Goal: Information Seeking & Learning: Find specific fact

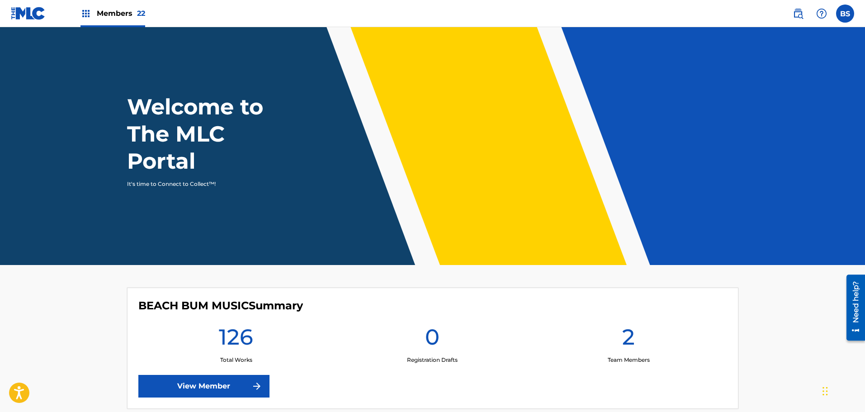
click at [118, 16] on span "Members 22" at bounding box center [121, 13] width 48 height 10
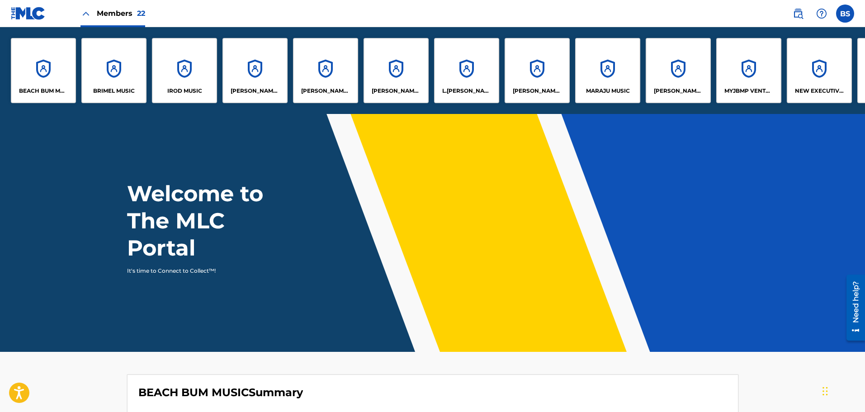
click at [524, 87] on p "[PERSON_NAME] [PERSON_NAME] & [PERSON_NAME]" at bounding box center [537, 91] width 49 height 8
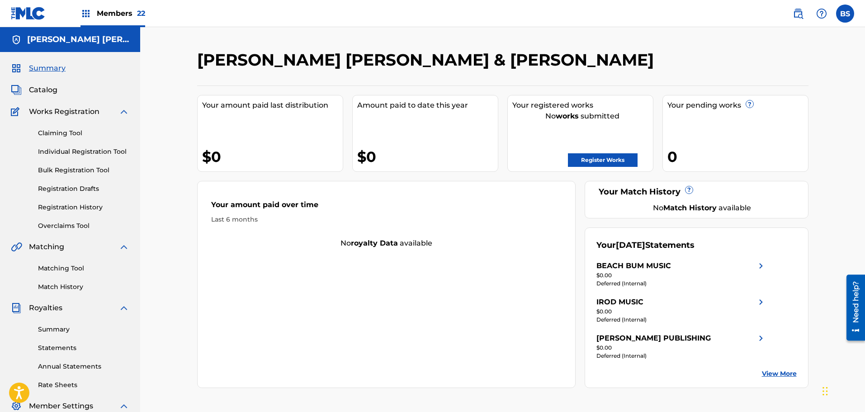
click at [61, 269] on link "Matching Tool" at bounding box center [83, 268] width 91 height 9
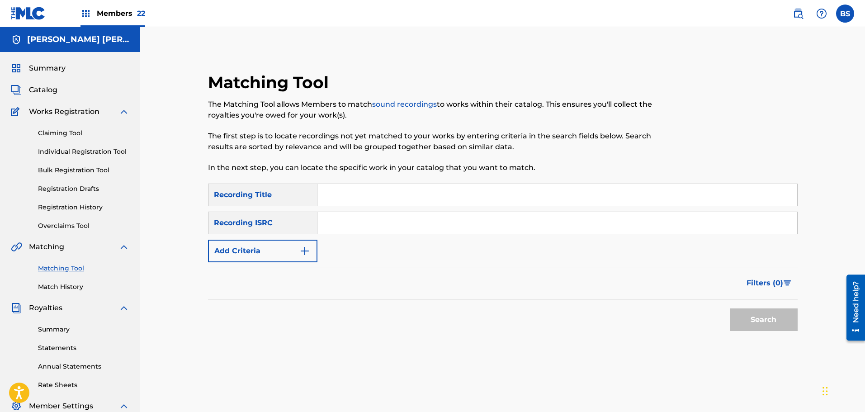
click at [342, 198] on input "Search Form" at bounding box center [557, 195] width 480 height 22
type input "[PERSON_NAME]"
click at [305, 253] on img "Search Form" at bounding box center [304, 251] width 11 height 11
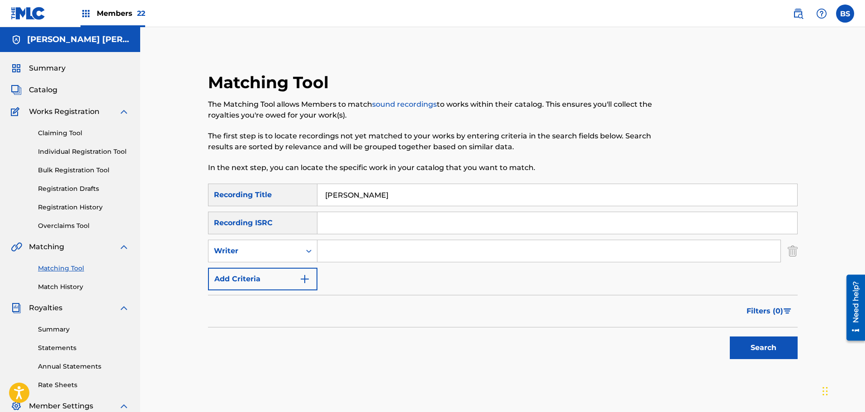
click at [306, 283] on img "Search Form" at bounding box center [304, 279] width 11 height 11
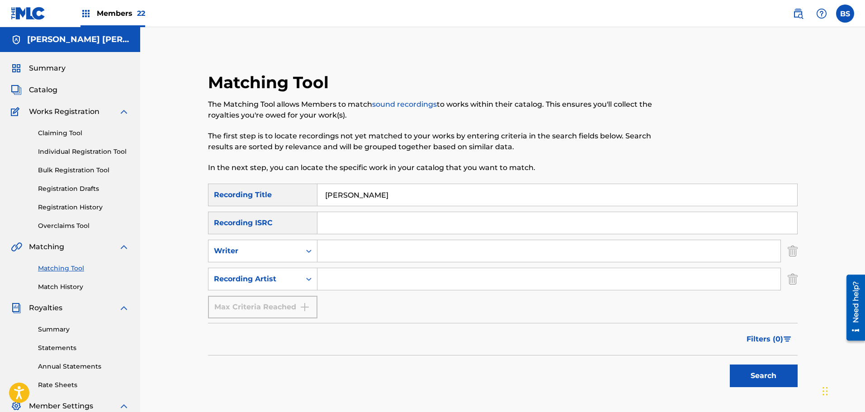
click at [333, 277] on input "Search Form" at bounding box center [548, 279] width 463 height 22
type input "osunlade"
click at [730, 364] on button "Search" at bounding box center [764, 375] width 68 height 23
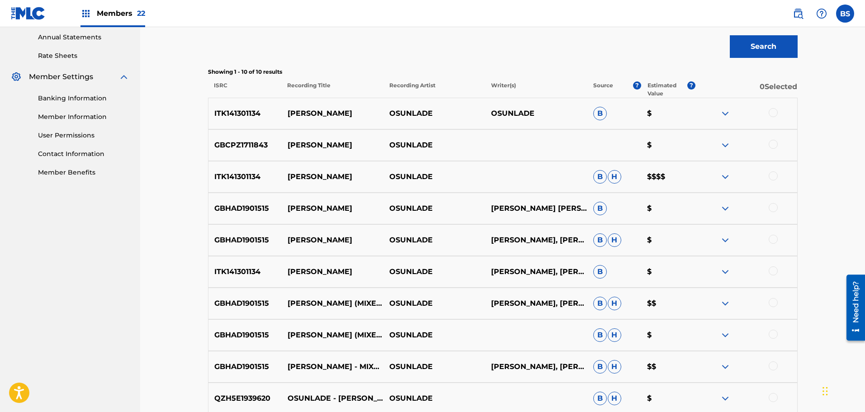
scroll to position [330, 0]
click at [723, 111] on img at bounding box center [725, 113] width 11 height 11
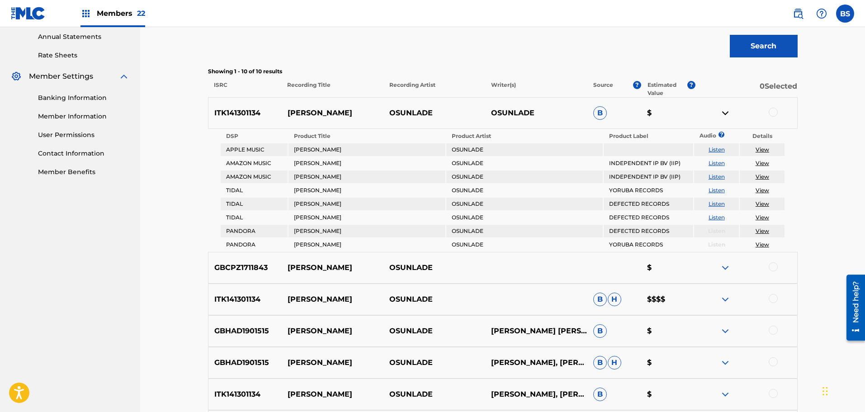
click at [723, 111] on img at bounding box center [725, 113] width 11 height 11
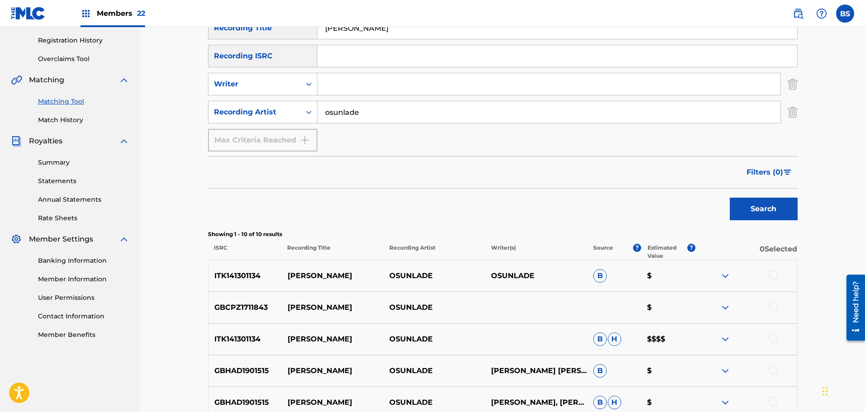
scroll to position [226, 0]
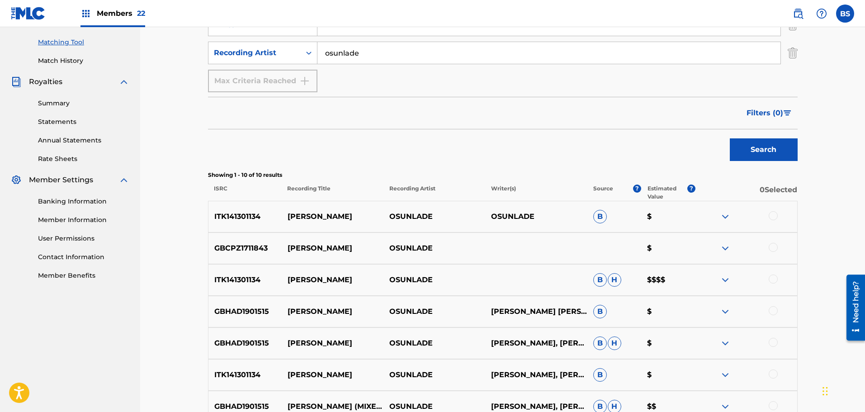
click at [727, 218] on img at bounding box center [725, 216] width 11 height 11
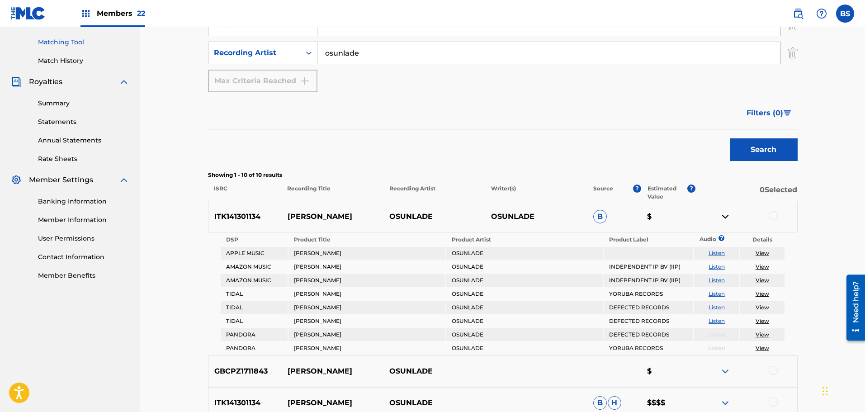
click at [727, 218] on img at bounding box center [725, 216] width 11 height 11
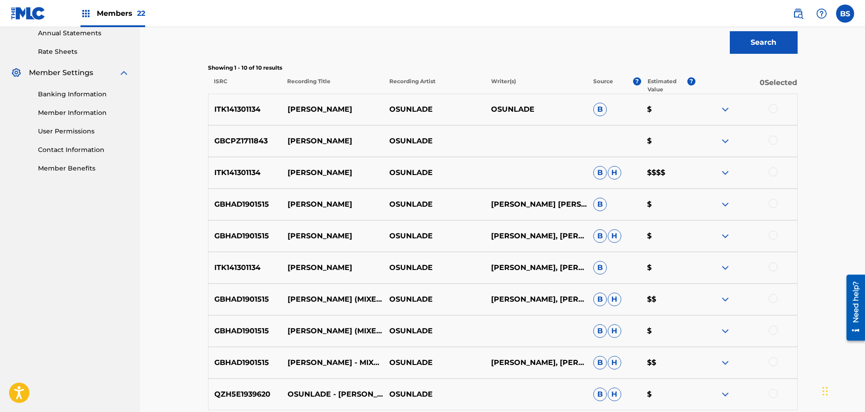
scroll to position [284, 0]
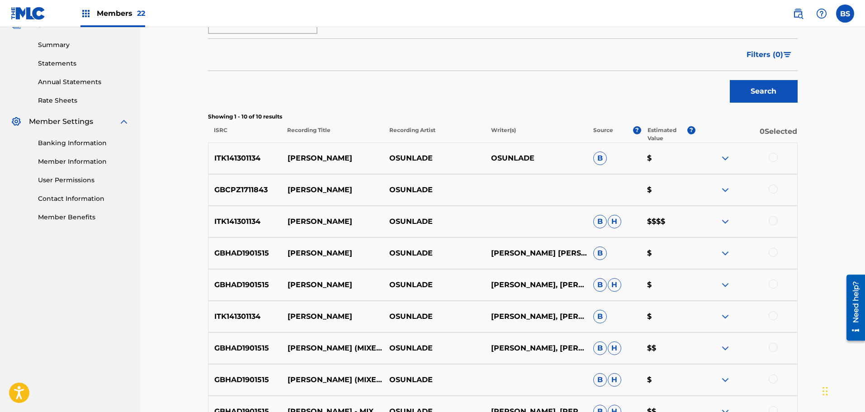
click at [726, 161] on img at bounding box center [725, 158] width 11 height 11
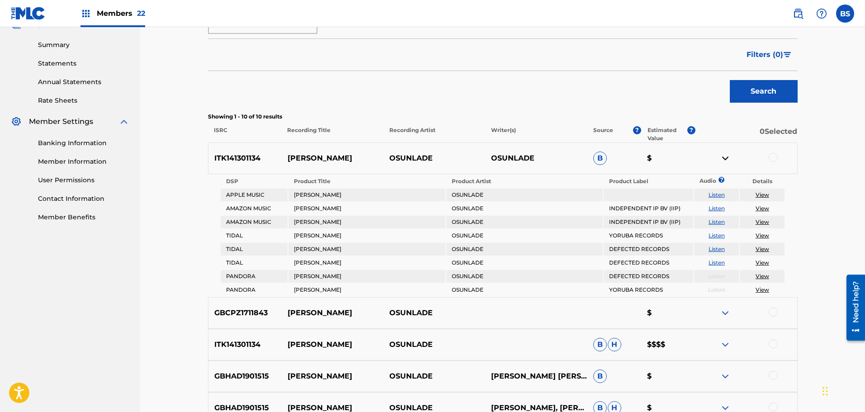
click at [728, 151] on div "ITK141301134 [PERSON_NAME] OSUNLADE B $" at bounding box center [503, 158] width 590 height 32
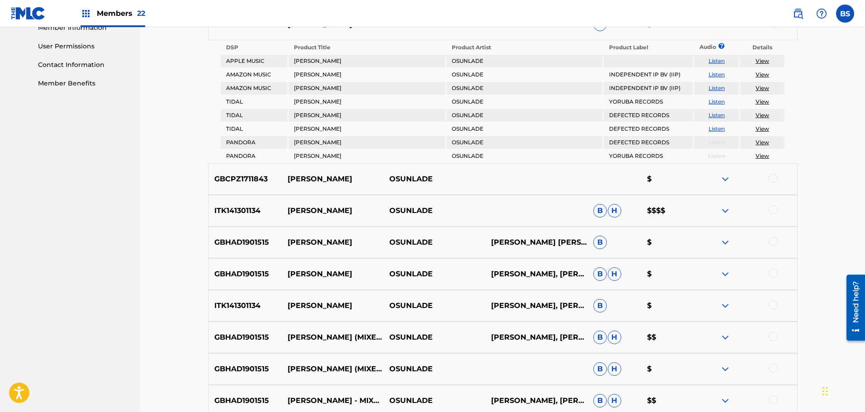
scroll to position [420, 0]
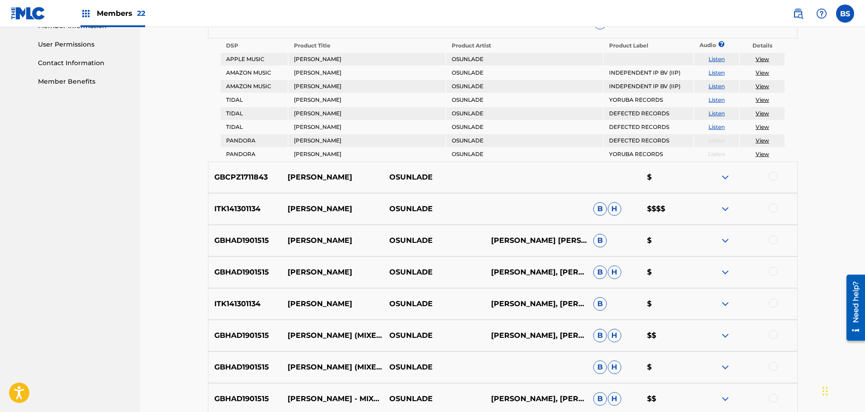
click at [727, 210] on img at bounding box center [725, 208] width 11 height 11
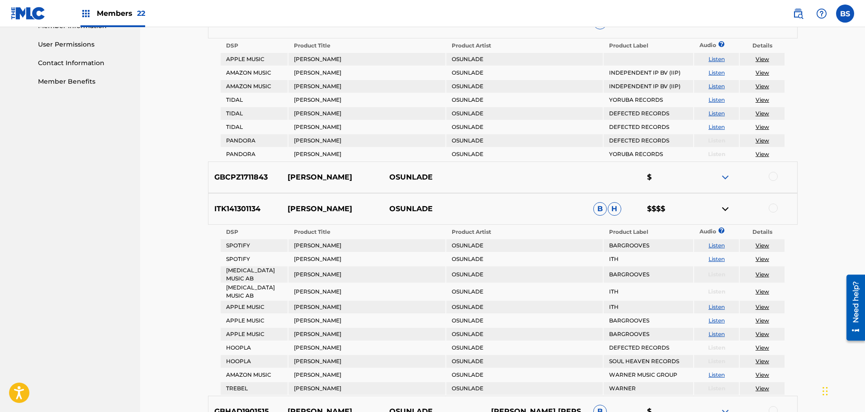
click at [726, 203] on img at bounding box center [725, 208] width 11 height 11
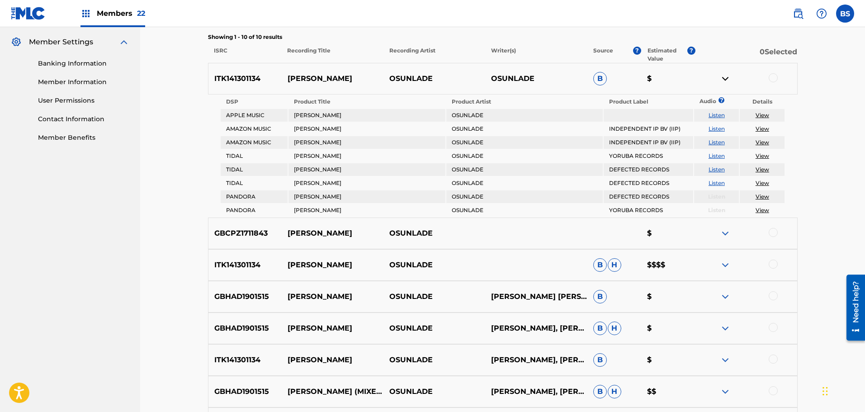
scroll to position [284, 0]
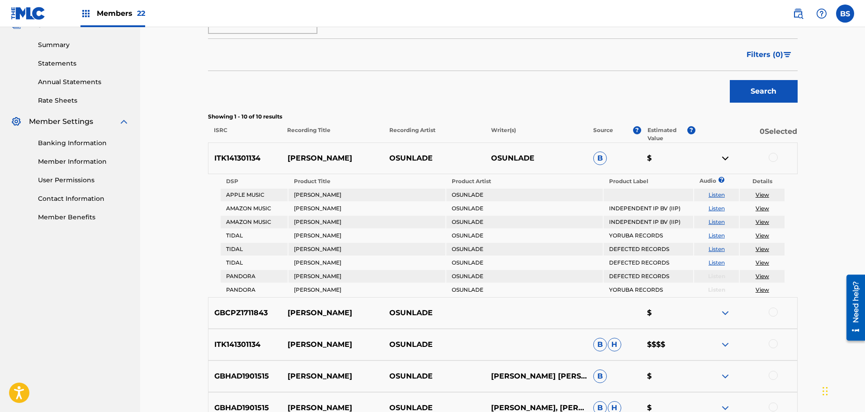
click at [726, 155] on img at bounding box center [725, 158] width 11 height 11
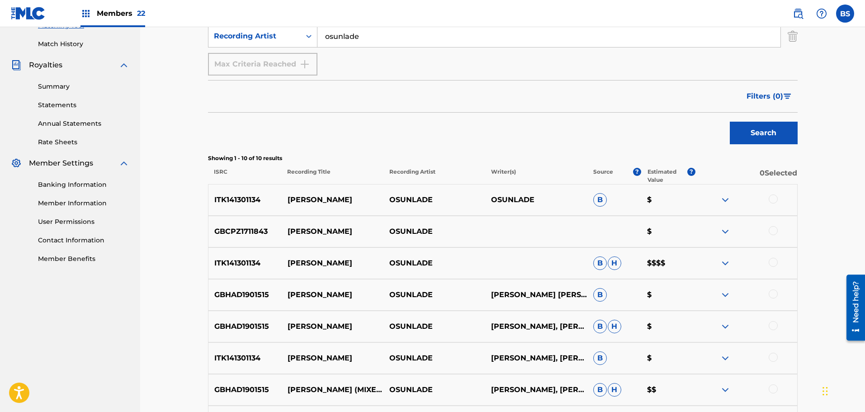
scroll to position [239, 0]
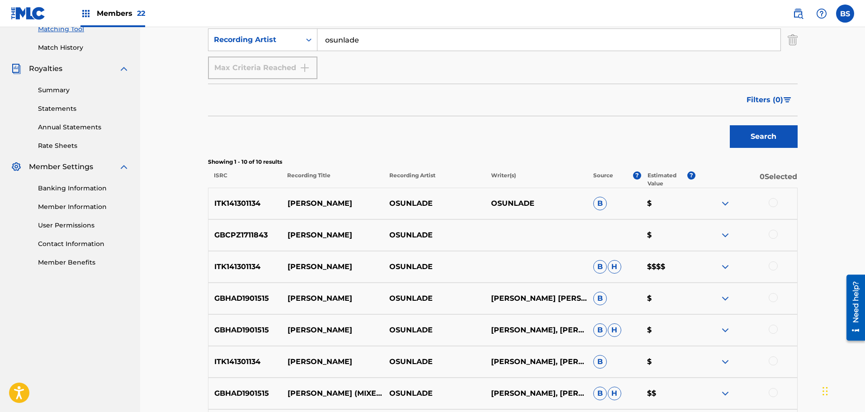
click at [126, 13] on span "Members 22" at bounding box center [121, 13] width 48 height 10
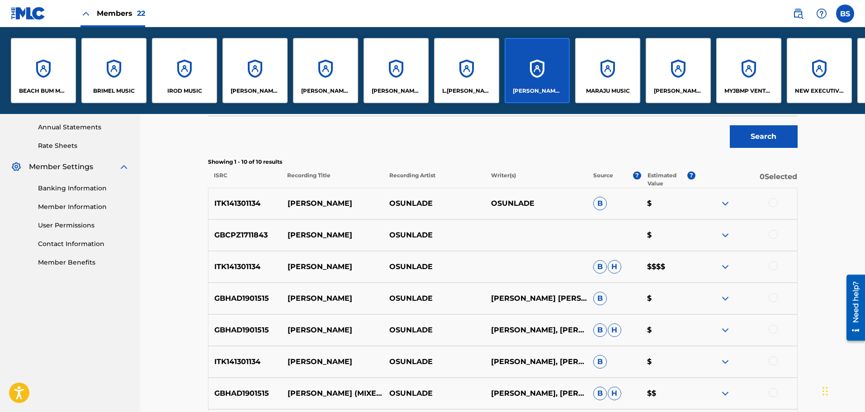
click at [88, 13] on img at bounding box center [85, 13] width 11 height 11
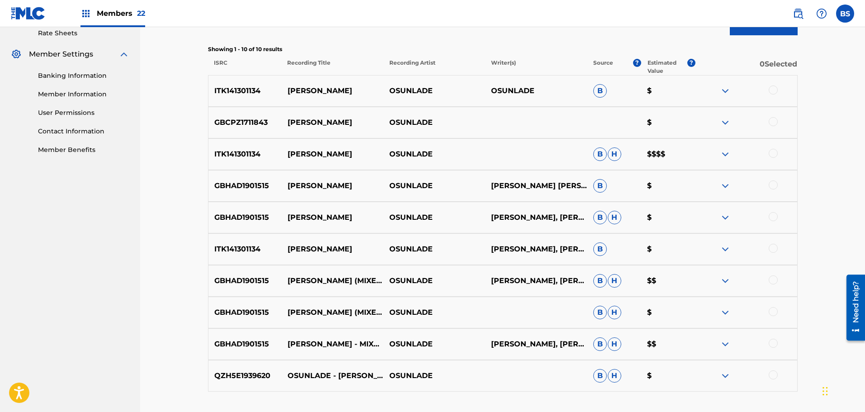
scroll to position [420, 0]
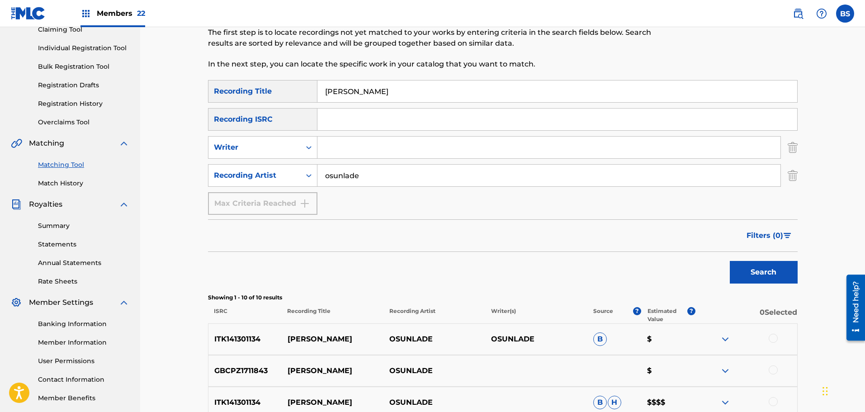
click at [111, 14] on span "Members 22" at bounding box center [121, 13] width 48 height 10
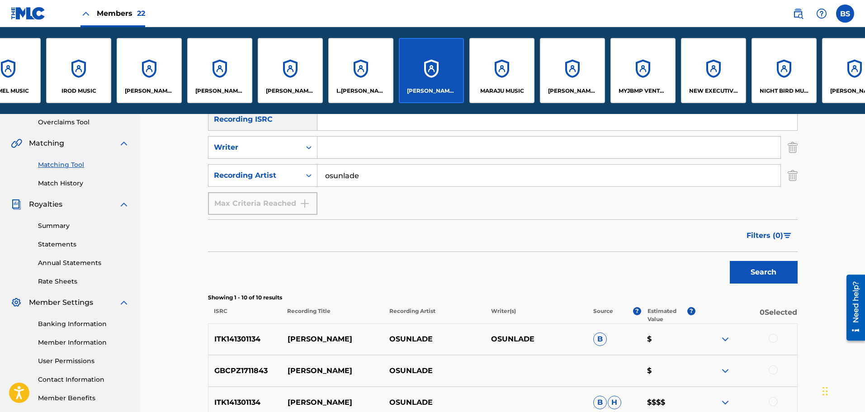
scroll to position [0, 0]
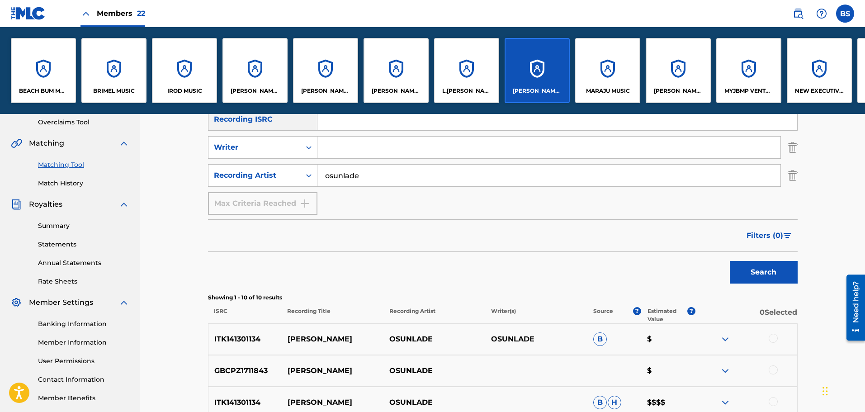
click at [472, 115] on input "Search Form" at bounding box center [557, 120] width 480 height 22
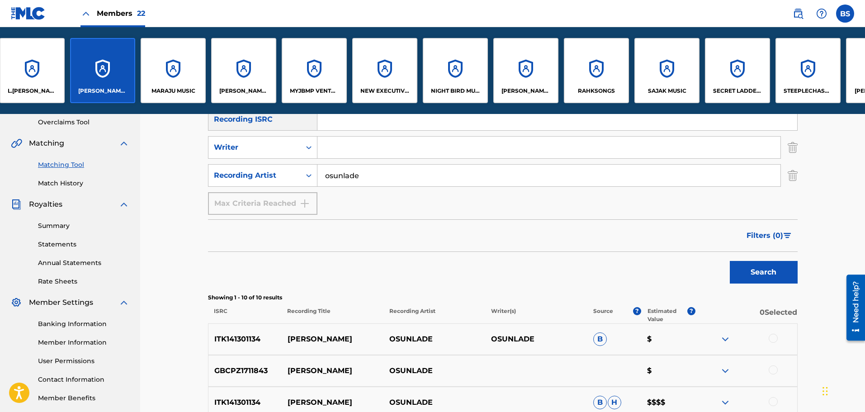
scroll to position [0, 420]
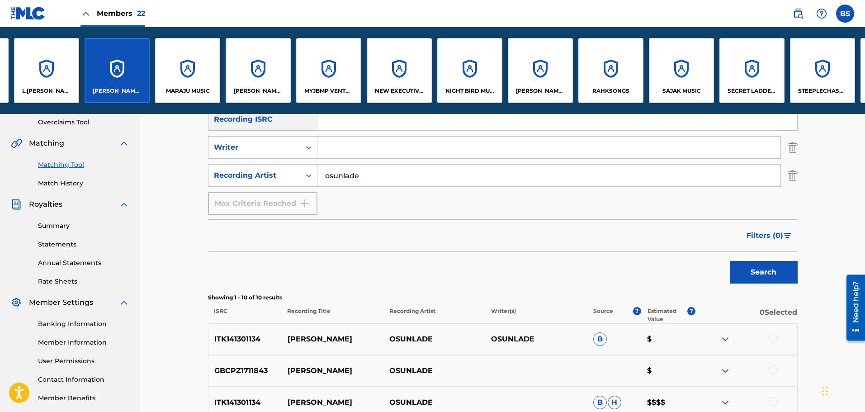
click at [623, 86] on div "RAHKSONGS" at bounding box center [610, 70] width 65 height 65
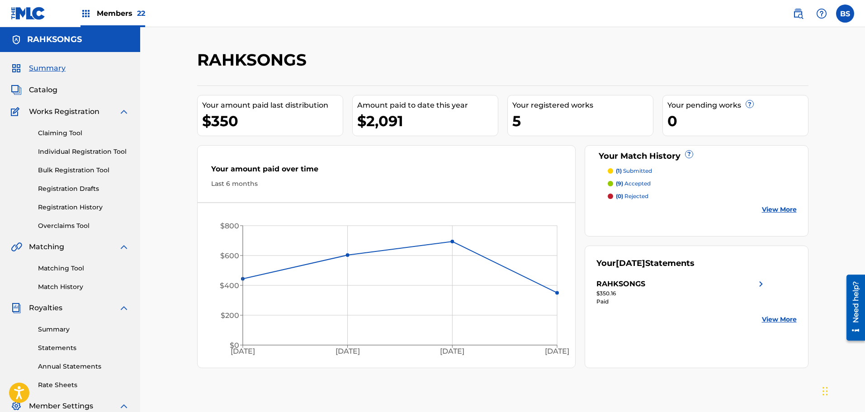
click at [109, 9] on span "Members 22" at bounding box center [121, 13] width 48 height 10
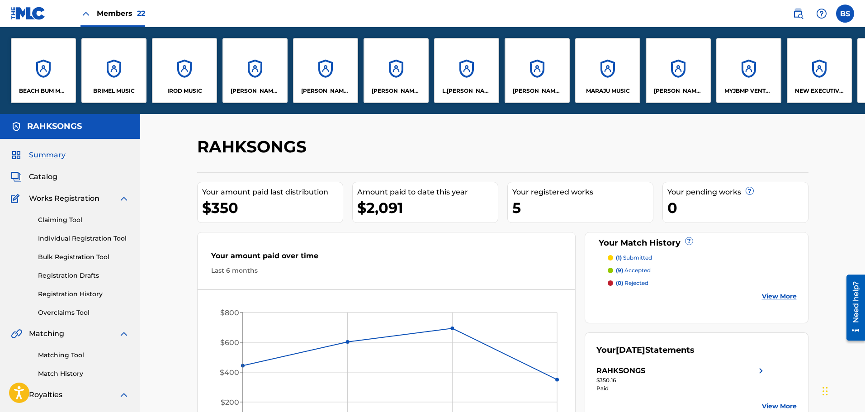
click at [533, 87] on p "[PERSON_NAME] [PERSON_NAME] & [PERSON_NAME]" at bounding box center [537, 91] width 49 height 8
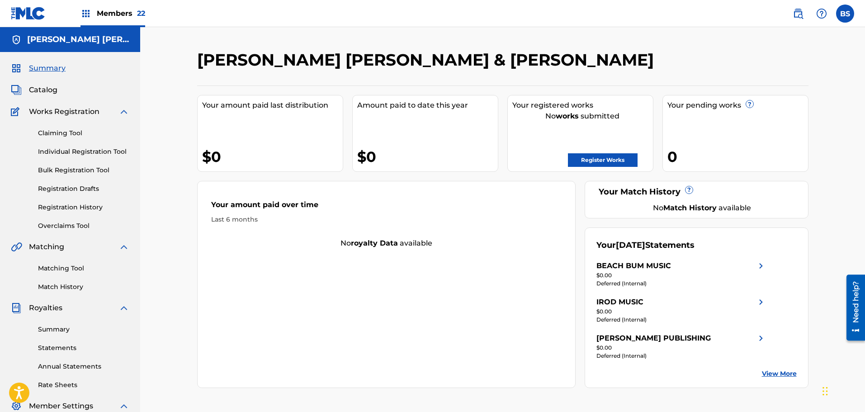
click at [60, 267] on link "Matching Tool" at bounding box center [83, 268] width 91 height 9
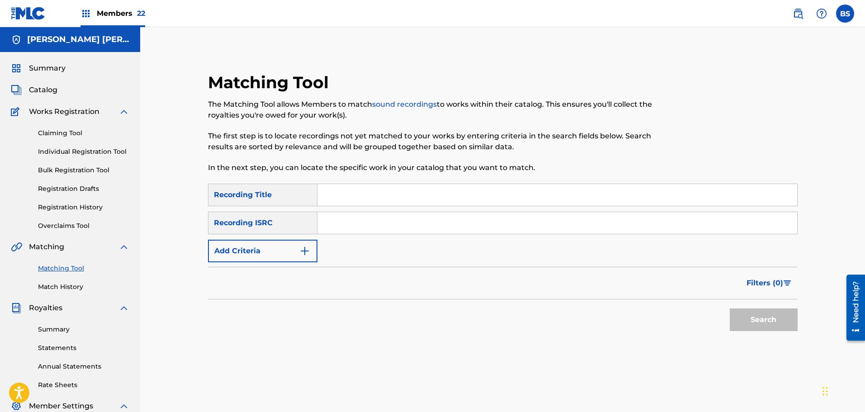
click at [355, 194] on input "Search Form" at bounding box center [557, 195] width 480 height 22
click at [306, 198] on div "Recording Title" at bounding box center [262, 195] width 109 height 23
click at [334, 195] on input "Search Form" at bounding box center [557, 195] width 480 height 22
type input "[PERSON_NAME]"
click at [305, 250] on img "Search Form" at bounding box center [304, 251] width 11 height 11
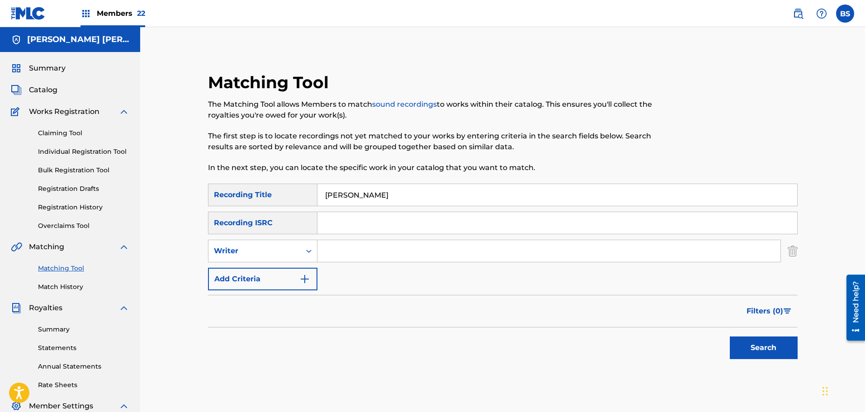
click at [333, 252] on input "Search Form" at bounding box center [548, 251] width 463 height 22
type input "B"
type input "Osunlade"
click at [730, 336] on button "Search" at bounding box center [764, 347] width 68 height 23
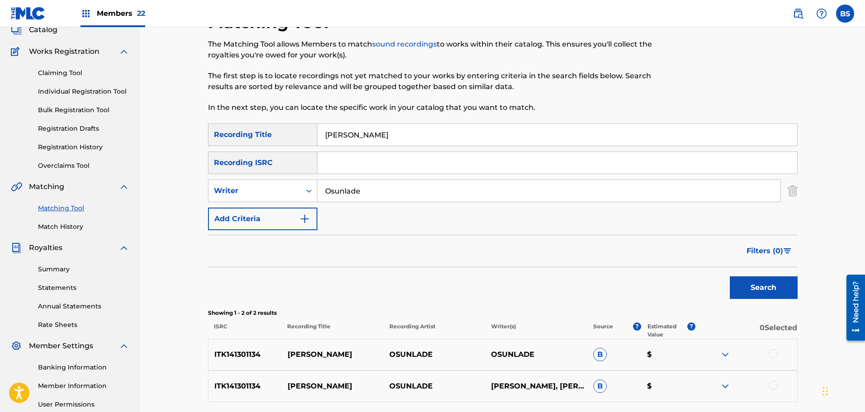
scroll to position [58, 0]
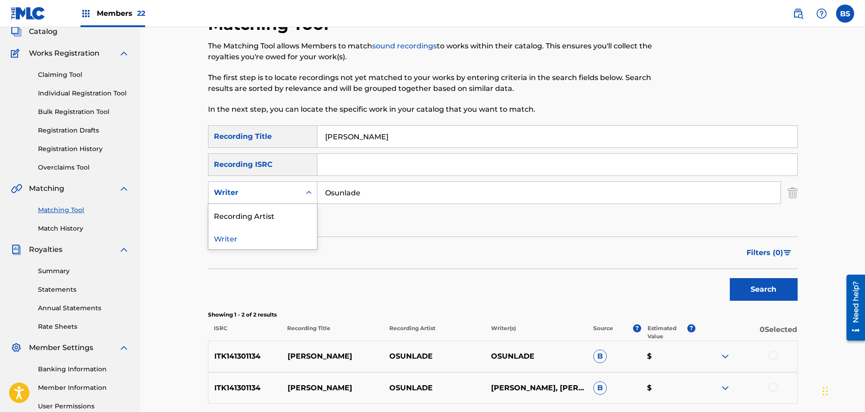
click at [309, 191] on icon "Search Form" at bounding box center [308, 192] width 9 height 9
click at [283, 217] on div "Recording Artist" at bounding box center [262, 215] width 109 height 23
click at [345, 191] on input "Search Form" at bounding box center [548, 193] width 463 height 22
type input "Osunlade"
click at [730, 278] on button "Search" at bounding box center [764, 289] width 68 height 23
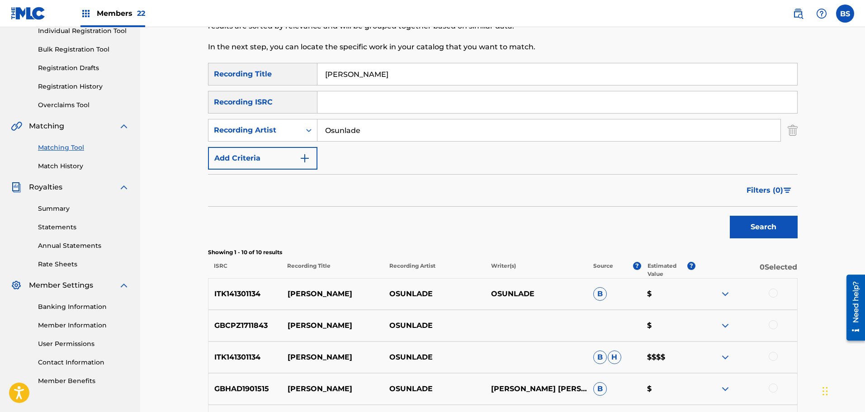
scroll to position [30, 0]
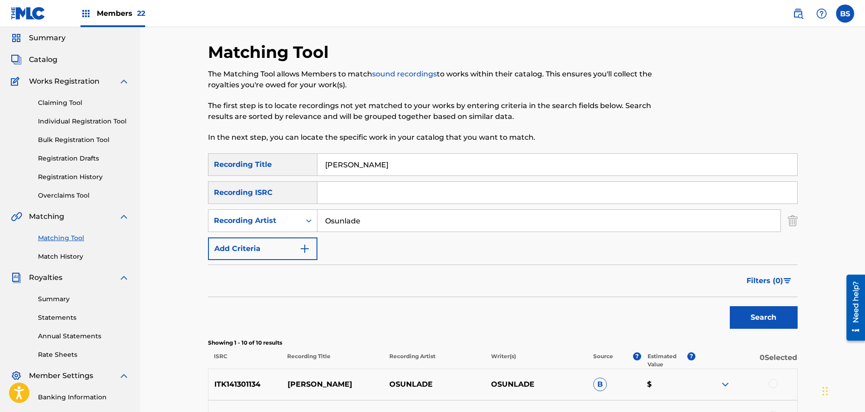
drag, startPoint x: 373, startPoint y: 162, endPoint x: 321, endPoint y: 171, distance: 53.2
click at [321, 171] on input "[PERSON_NAME]" at bounding box center [557, 165] width 480 height 22
type input "Paint The Town Red"
drag, startPoint x: 383, startPoint y: 225, endPoint x: 323, endPoint y: 226, distance: 59.7
click at [323, 226] on input "Osunlade" at bounding box center [548, 221] width 463 height 22
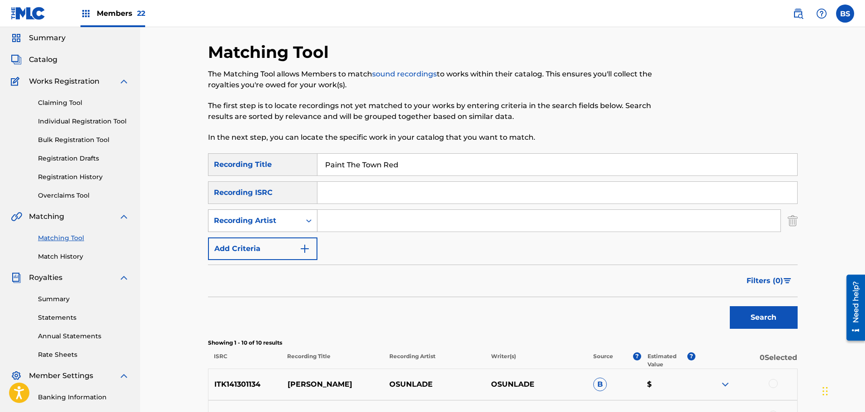
click at [308, 223] on icon "Search Form" at bounding box center [308, 220] width 9 height 9
drag, startPoint x: 287, startPoint y: 247, endPoint x: 297, endPoint y: 240, distance: 12.3
click at [287, 247] on div "Writer" at bounding box center [262, 243] width 109 height 23
click at [331, 222] on input "Search Form" at bounding box center [548, 221] width 463 height 22
type input "[PERSON_NAME]"
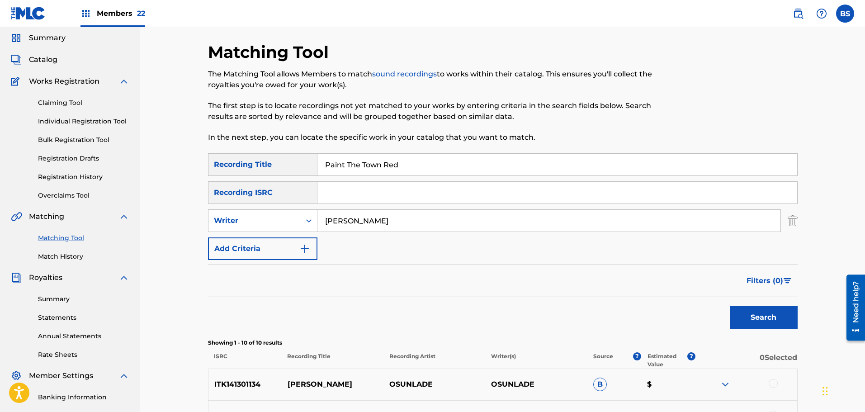
click at [730, 306] on button "Search" at bounding box center [764, 317] width 68 height 23
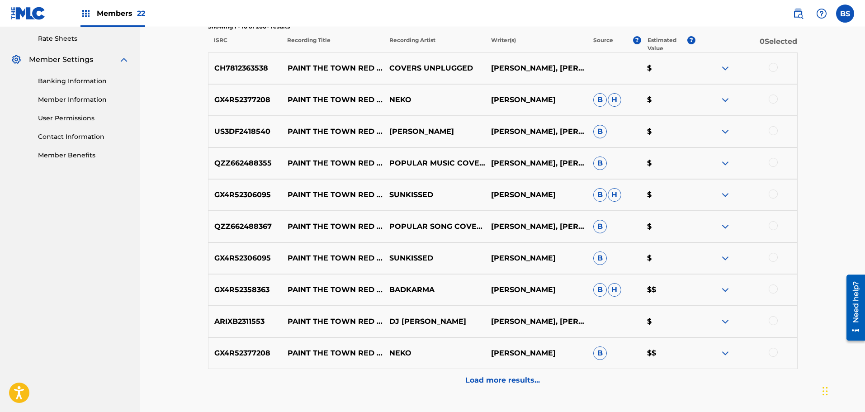
scroll to position [347, 0]
click at [499, 381] on p "Load more results..." at bounding box center [502, 379] width 75 height 11
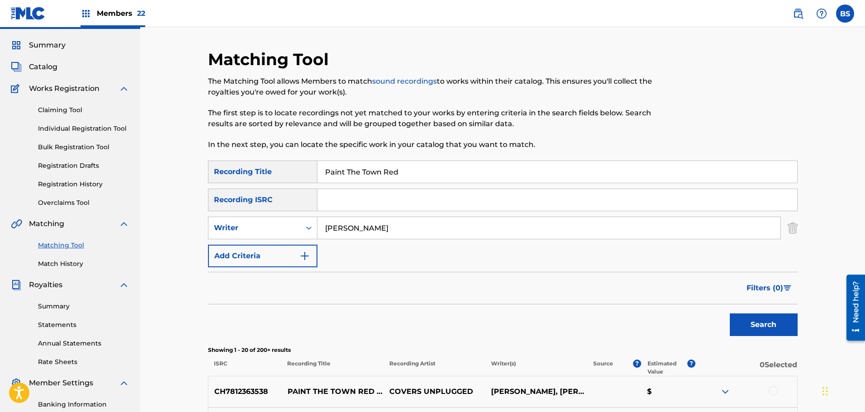
scroll to position [8, 0]
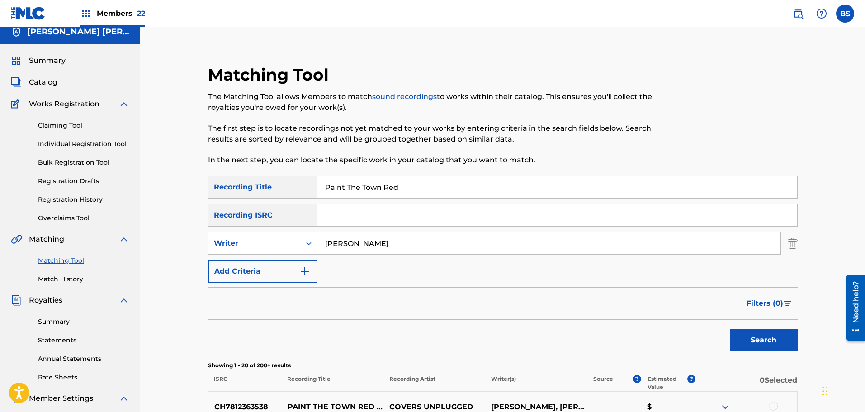
click at [760, 302] on span "Filters ( 0 )" at bounding box center [764, 303] width 37 height 11
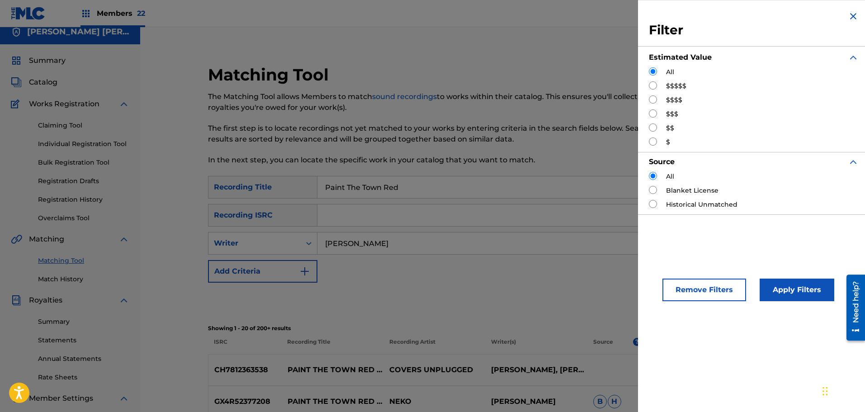
click at [653, 100] on input "Search Form" at bounding box center [653, 99] width 8 height 8
radio input "true"
click at [796, 291] on button "Apply Filters" at bounding box center [797, 290] width 75 height 23
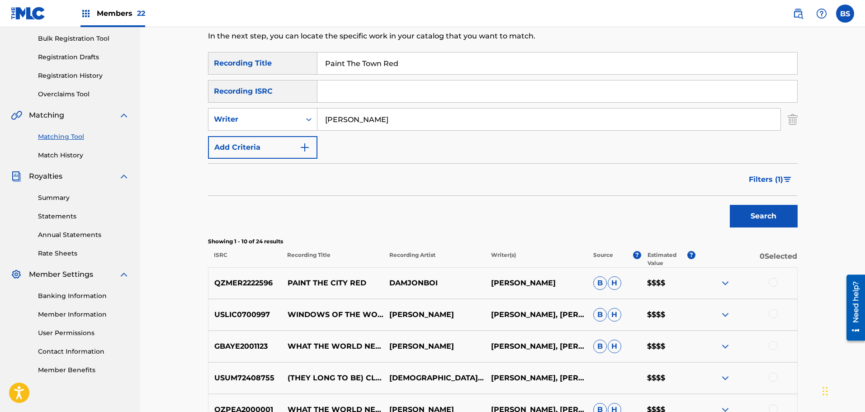
scroll to position [98, 0]
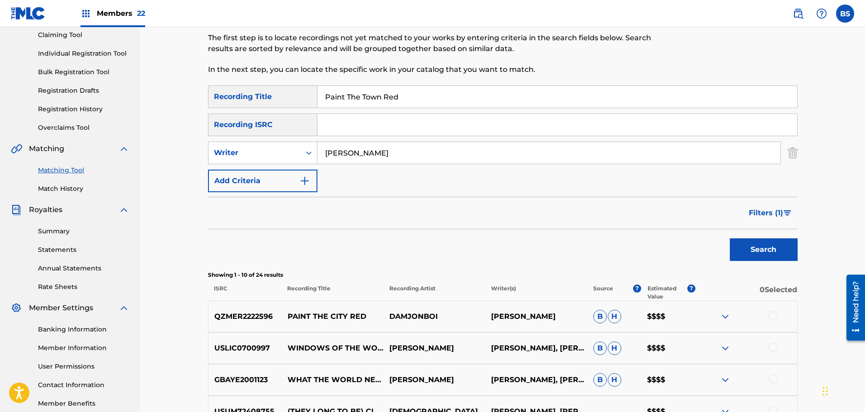
click at [756, 213] on span "Filters ( 1 )" at bounding box center [766, 213] width 34 height 11
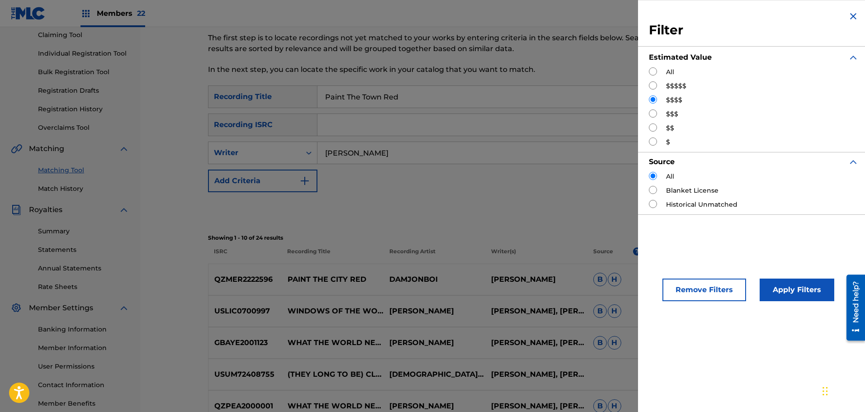
drag, startPoint x: 655, startPoint y: 118, endPoint x: 651, endPoint y: 114, distance: 5.5
click at [652, 115] on div "$$$" at bounding box center [754, 113] width 210 height 9
click at [651, 113] on input "Search Form" at bounding box center [653, 113] width 8 height 8
radio input "true"
click at [783, 284] on button "Apply Filters" at bounding box center [797, 290] width 75 height 23
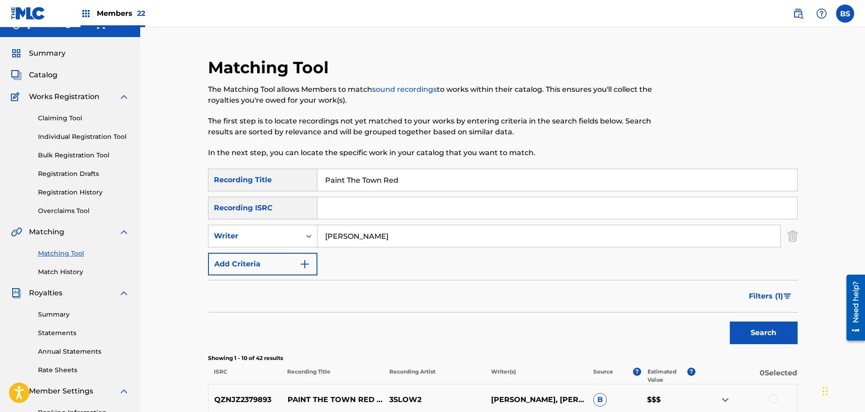
scroll to position [0, 0]
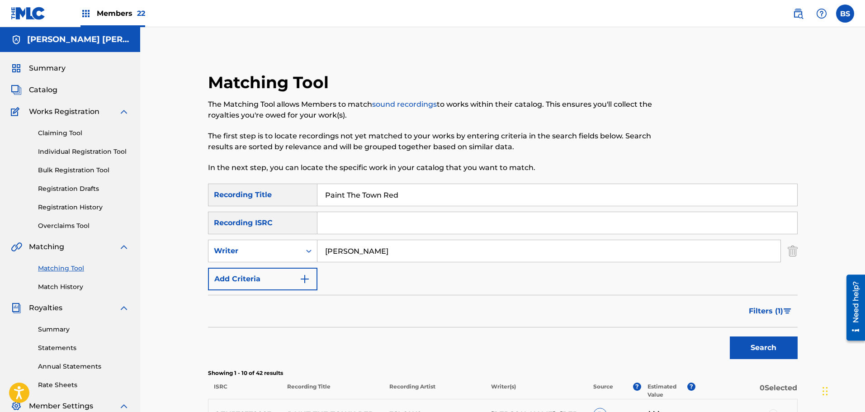
click at [756, 309] on span "Filters ( 1 )" at bounding box center [766, 311] width 34 height 11
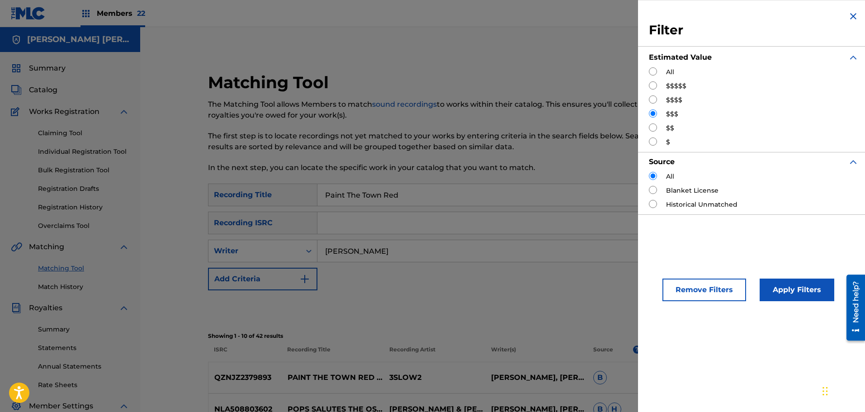
click at [653, 71] on input "Search Form" at bounding box center [653, 71] width 8 height 8
radio input "true"
click at [789, 291] on button "Apply Filters" at bounding box center [797, 290] width 75 height 23
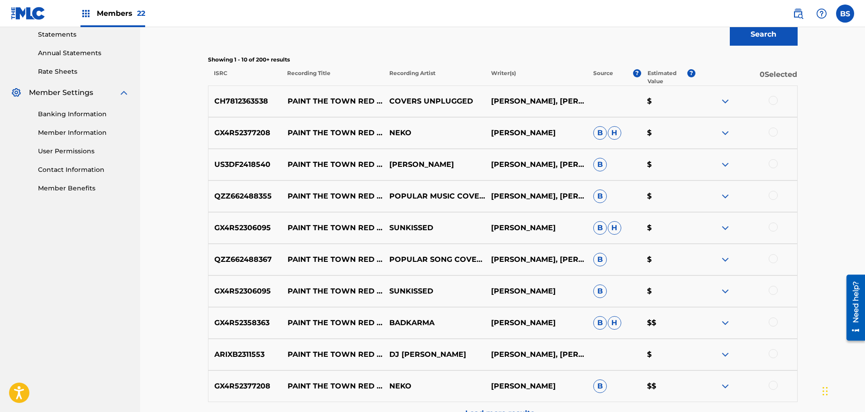
scroll to position [362, 0]
